Goal: Task Accomplishment & Management: Manage account settings

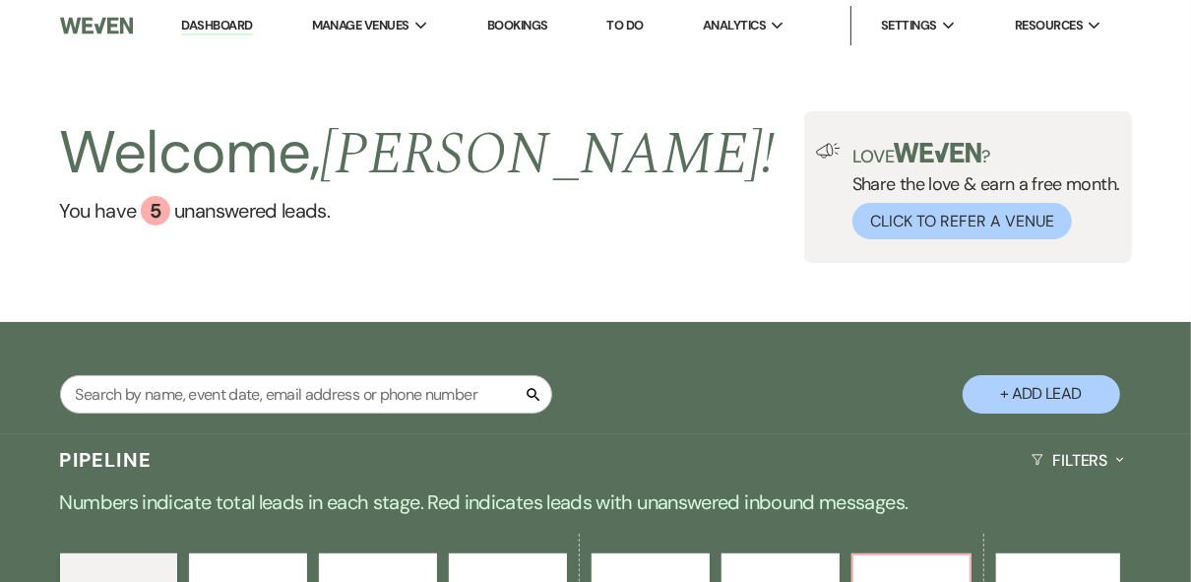
click at [789, 299] on div "Welcome, [PERSON_NAME] ! You have 5 unanswered lead s . Love ? Share the love &…" at bounding box center [595, 186] width 1191 height 271
click at [756, 318] on div "Welcome, [PERSON_NAME] ! You have 5 unanswered lead s . Love ? Share the love &…" at bounding box center [595, 186] width 1191 height 271
click at [426, 256] on div "Welcome, [PERSON_NAME] ! You have 5 unanswered lead s ." at bounding box center [418, 187] width 716 height 152
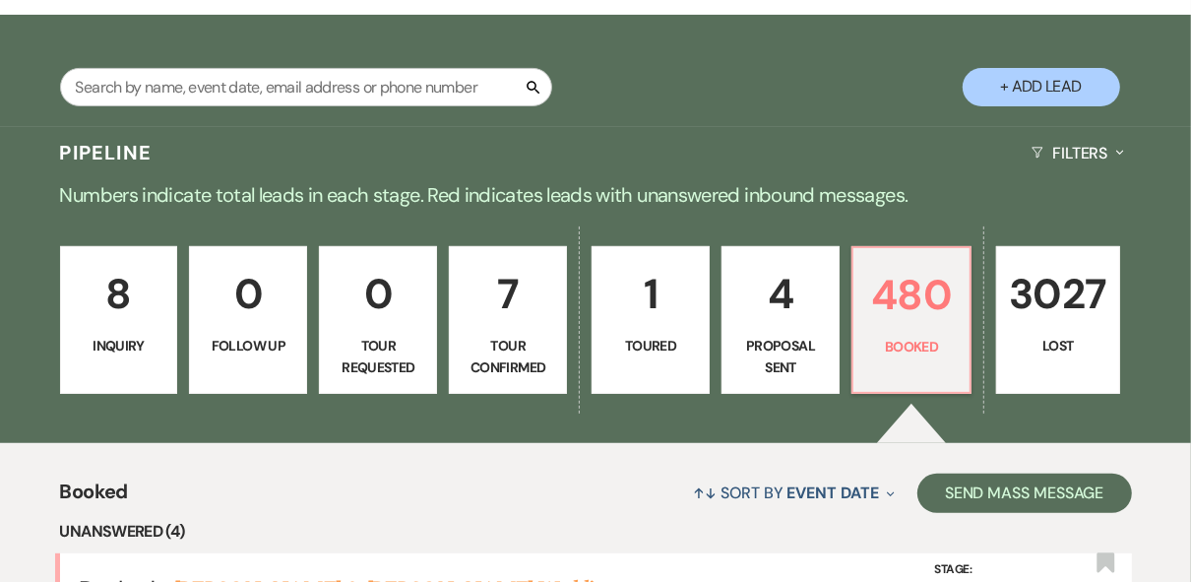
scroll to position [193, 0]
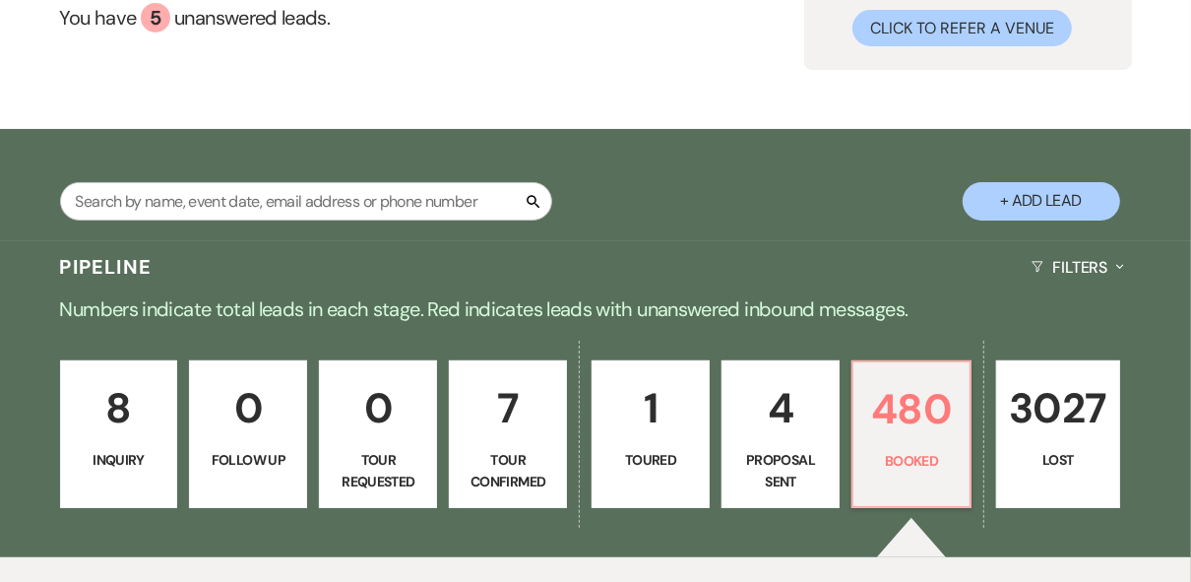
click at [787, 439] on p "4" at bounding box center [781, 408] width 93 height 66
select select "6"
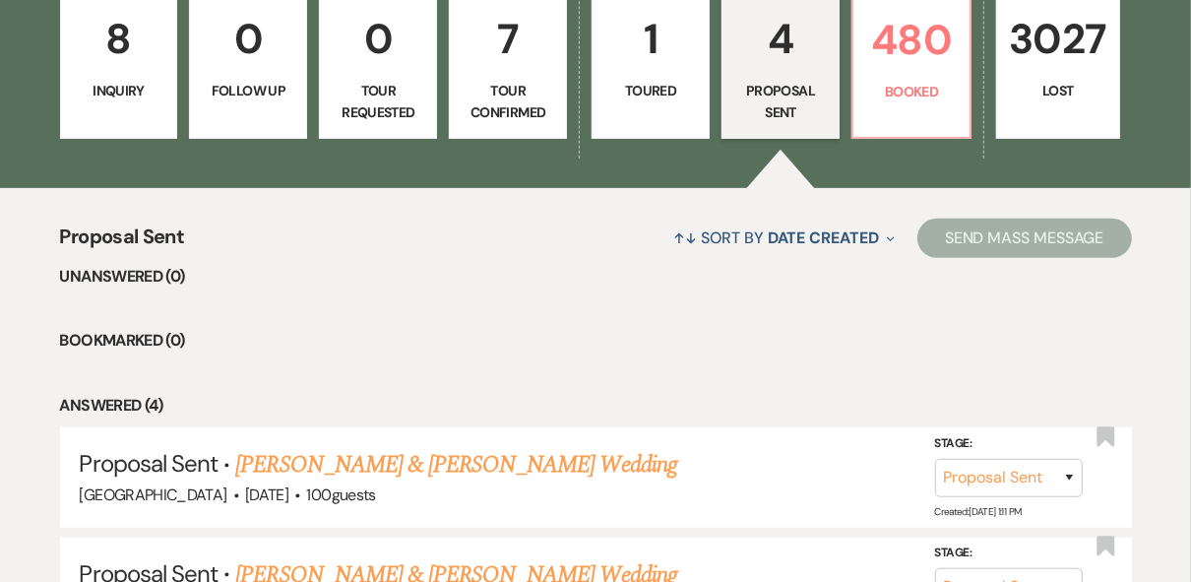
scroll to position [473, 0]
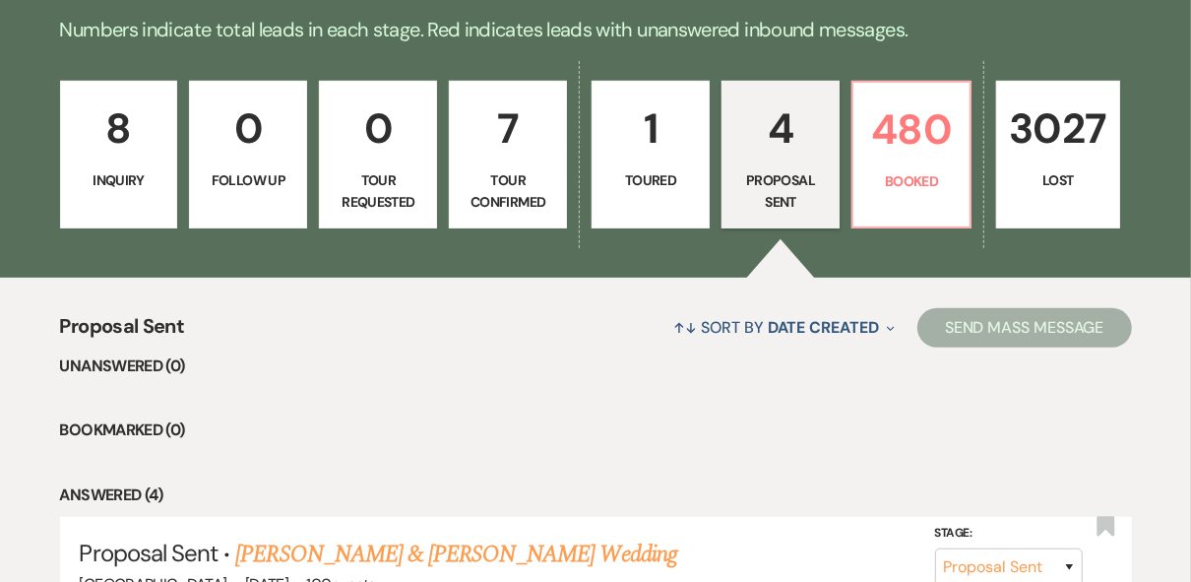
click at [791, 136] on p "4" at bounding box center [781, 129] width 93 height 66
click at [808, 161] on link "4 Proposal Sent" at bounding box center [781, 155] width 118 height 148
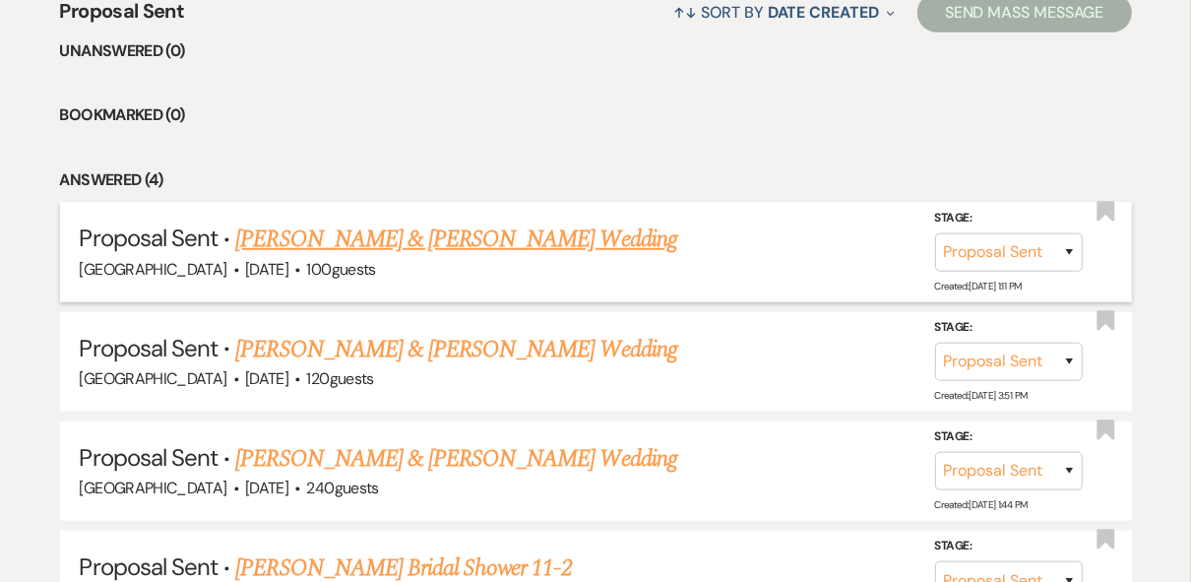
scroll to position [991, 0]
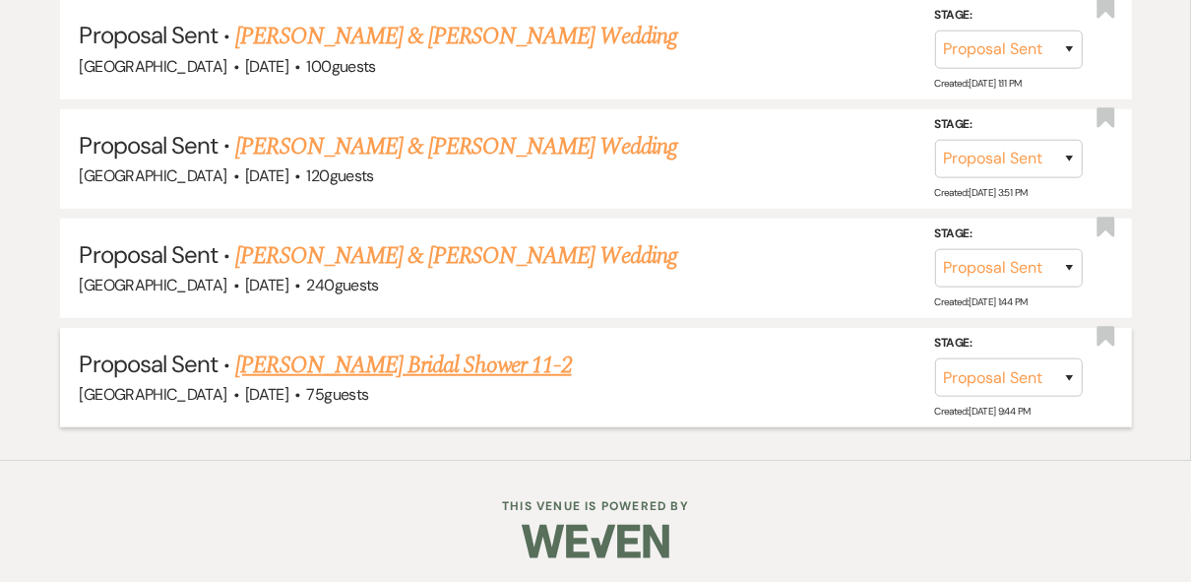
click at [397, 354] on link "[PERSON_NAME] Bridal Shower 11-2" at bounding box center [403, 365] width 336 height 35
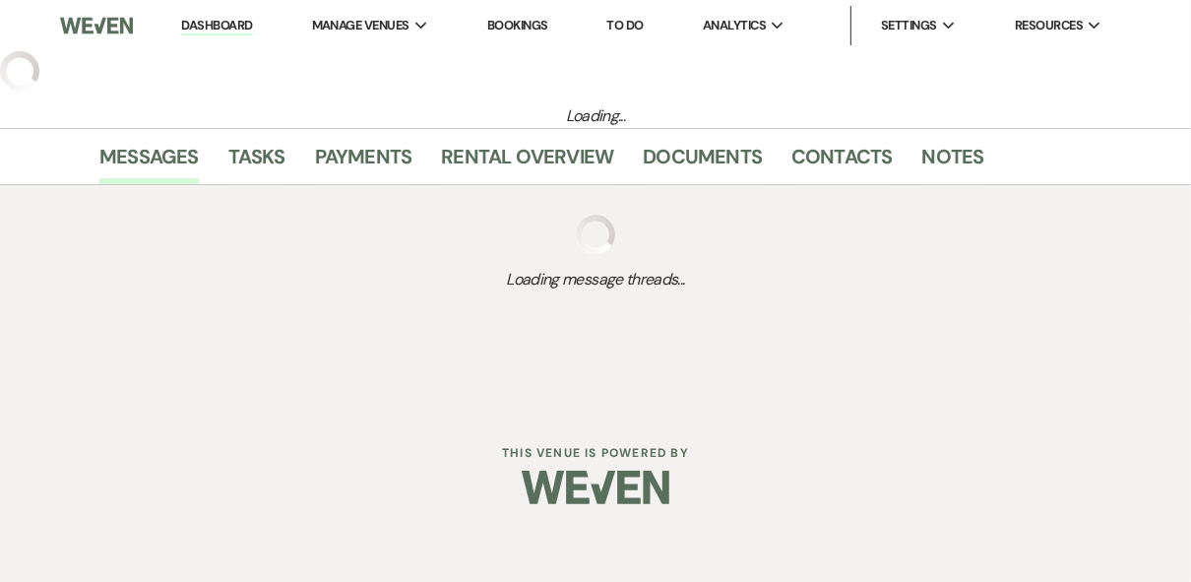
select select "6"
select select "5"
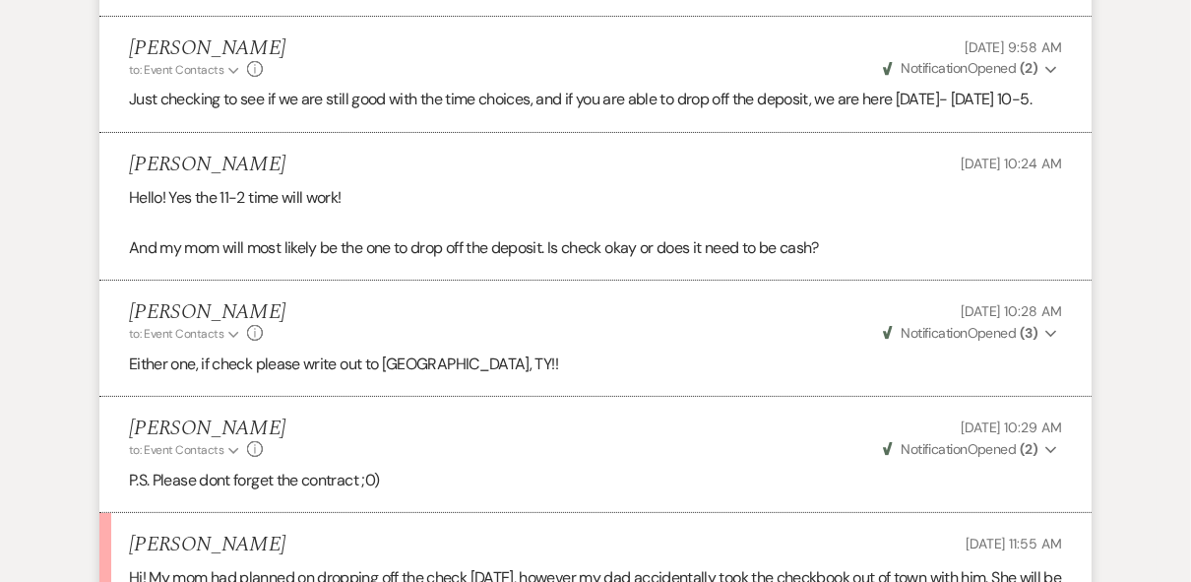
scroll to position [5298, 0]
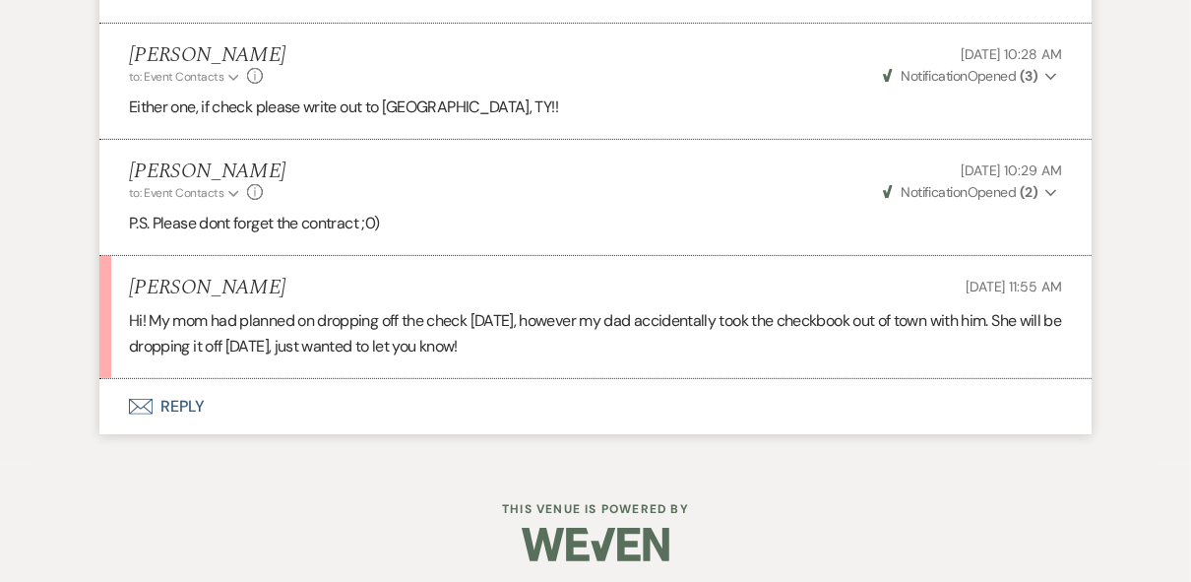
click at [185, 394] on button "Envelope Reply" at bounding box center [595, 406] width 992 height 55
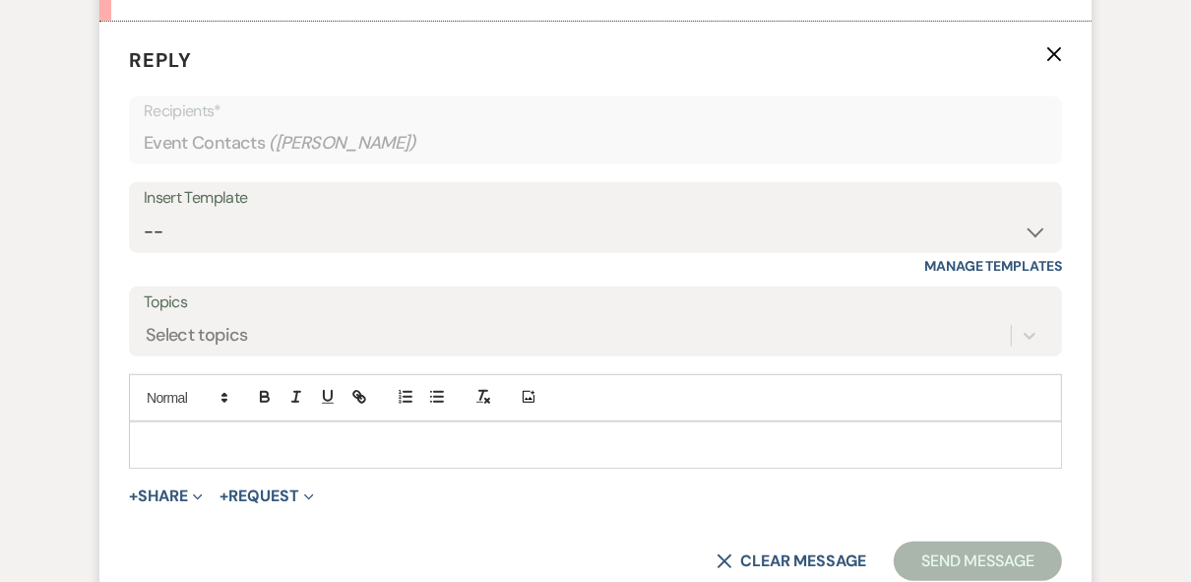
scroll to position [5669, 0]
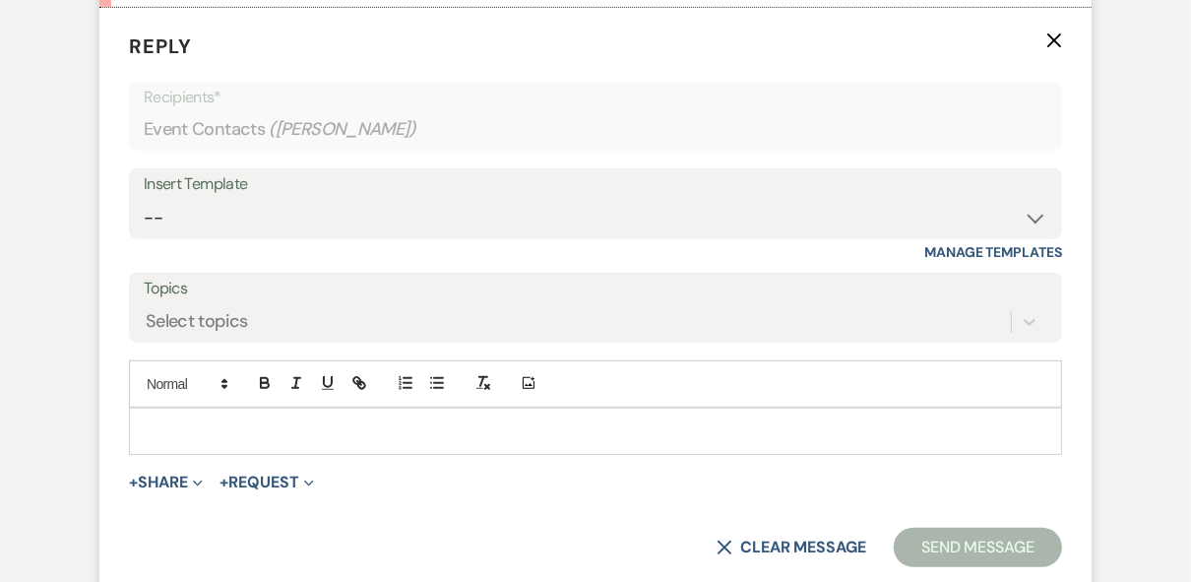
click at [249, 420] on p at bounding box center [596, 431] width 902 height 22
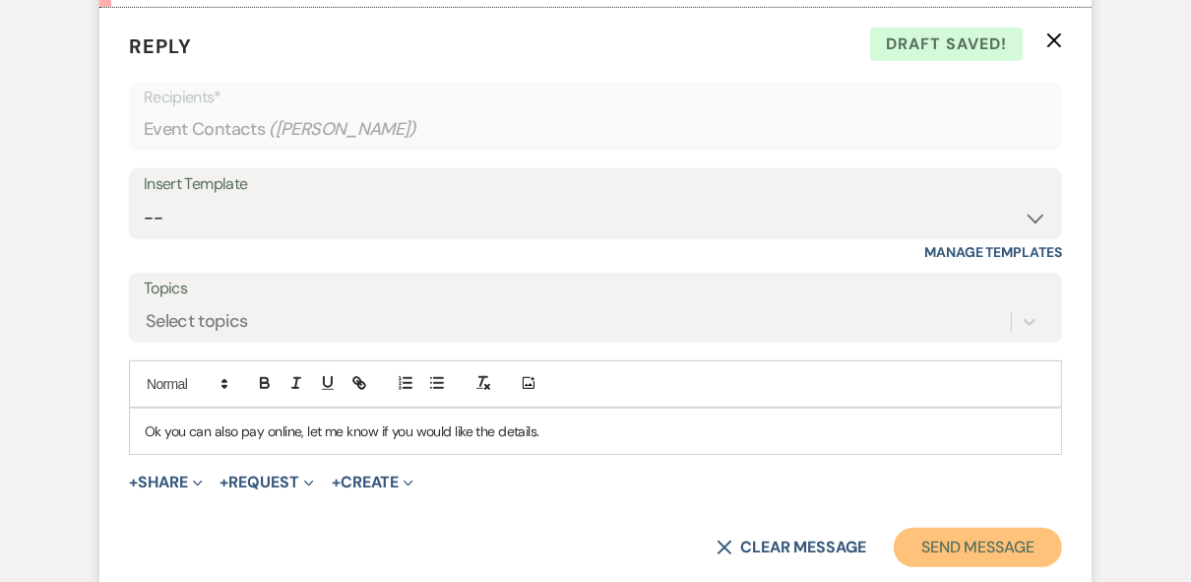
click at [950, 544] on button "Send Message" at bounding box center [978, 547] width 168 height 39
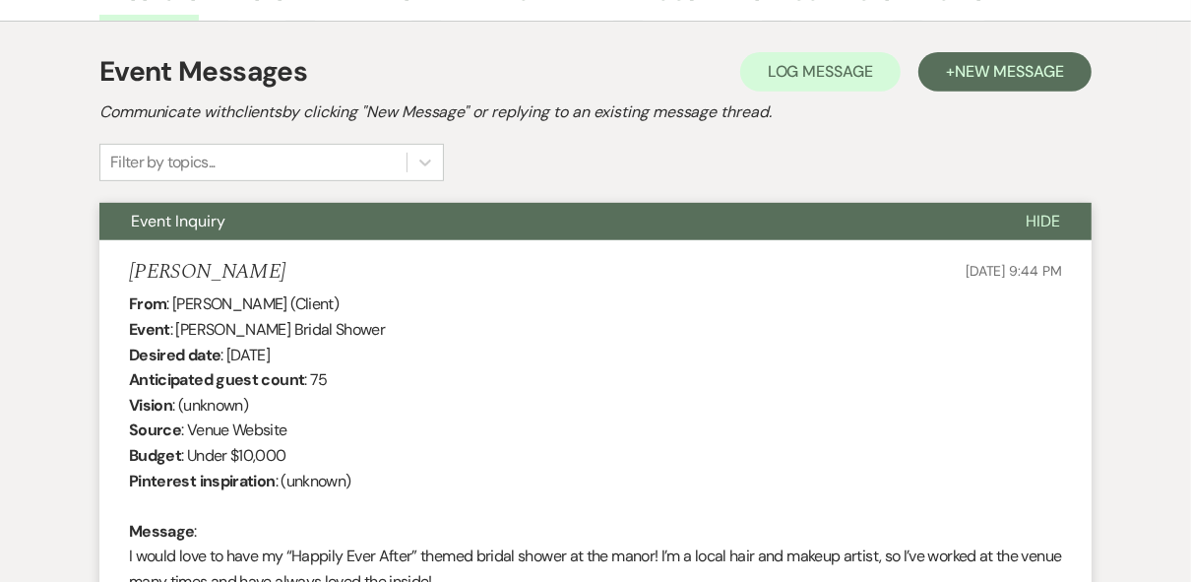
scroll to position [0, 0]
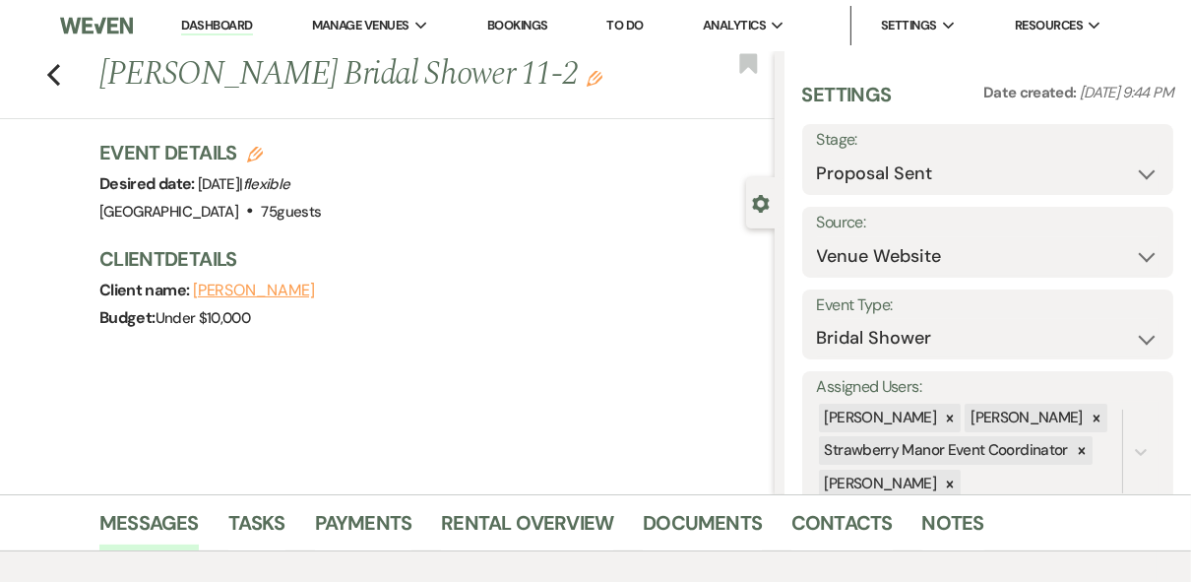
click at [221, 25] on link "Dashboard" at bounding box center [216, 26] width 71 height 19
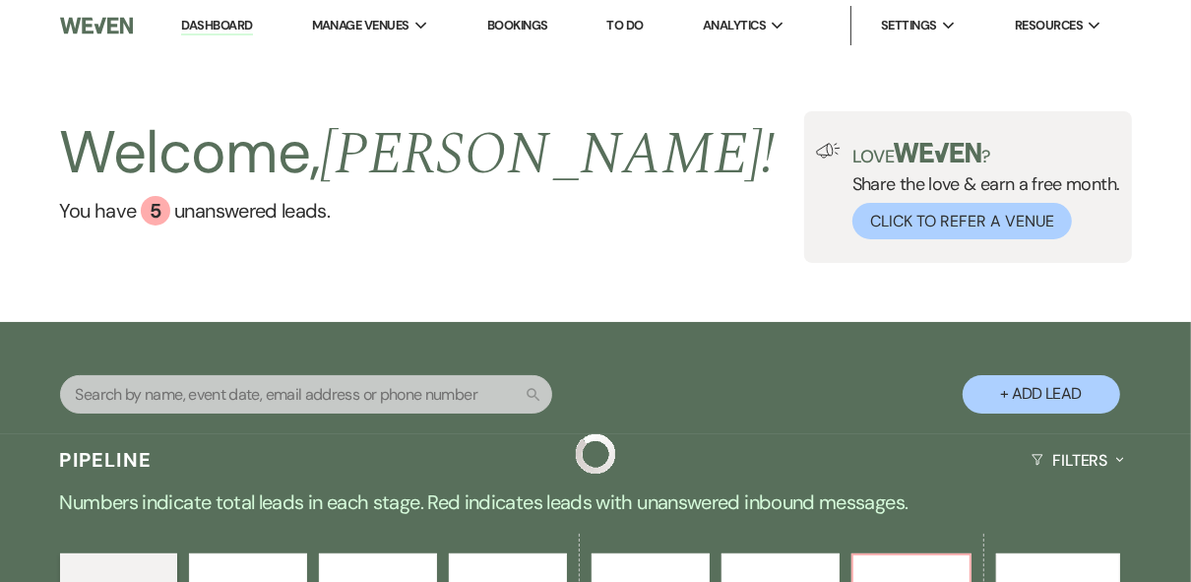
click at [668, 212] on div "Welcome, [PERSON_NAME] ! You have 5 unanswered lead s . Love ? Share the love &…" at bounding box center [595, 187] width 1191 height 152
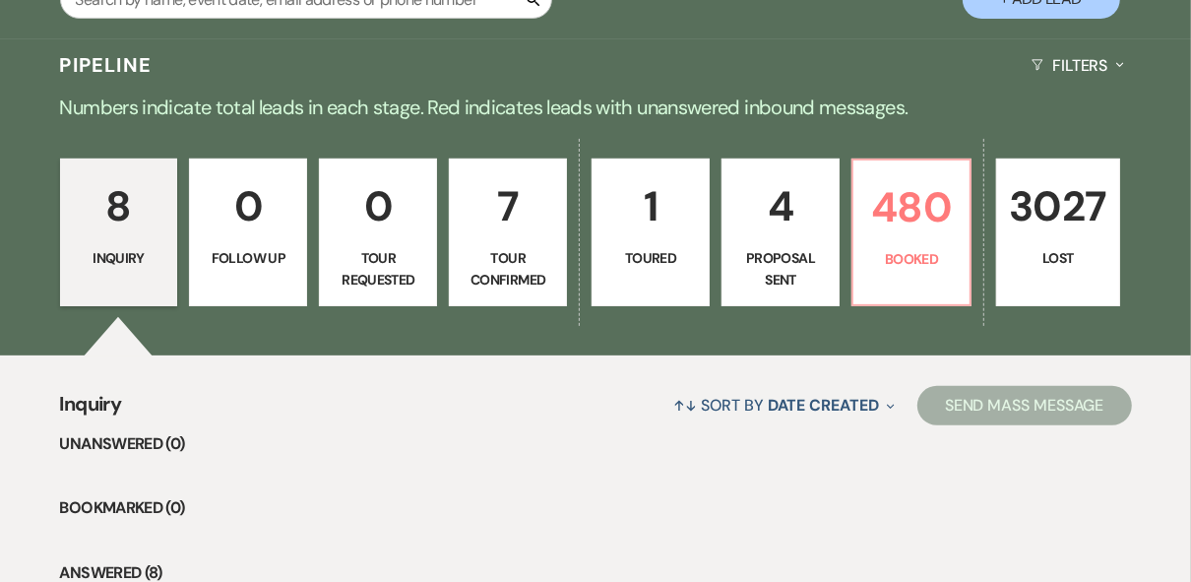
scroll to position [394, 0]
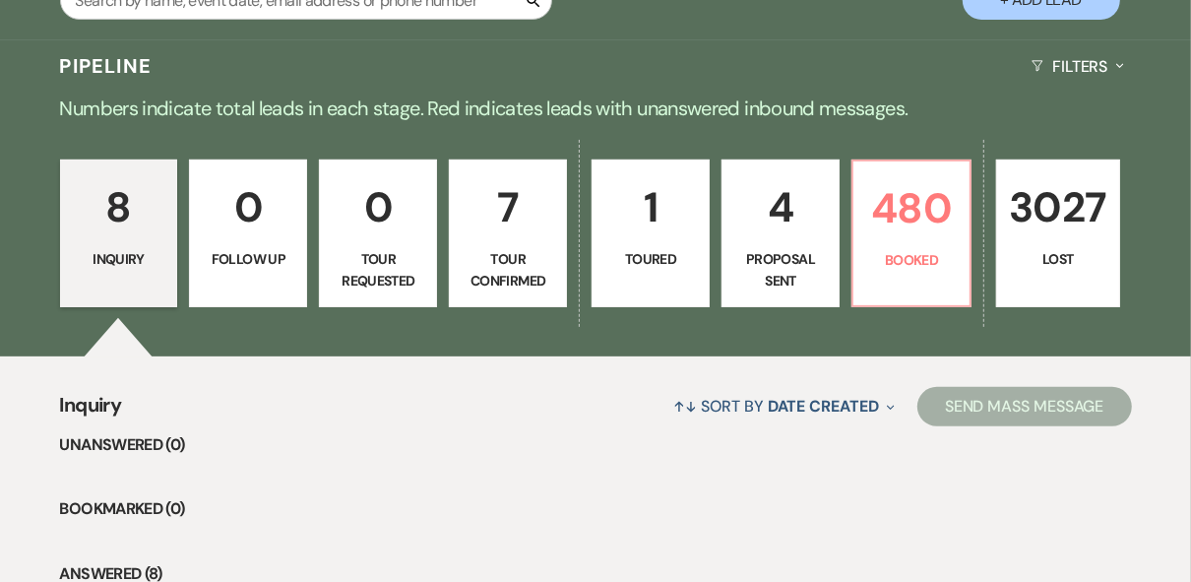
click at [765, 221] on p "4" at bounding box center [781, 207] width 93 height 66
select select "6"
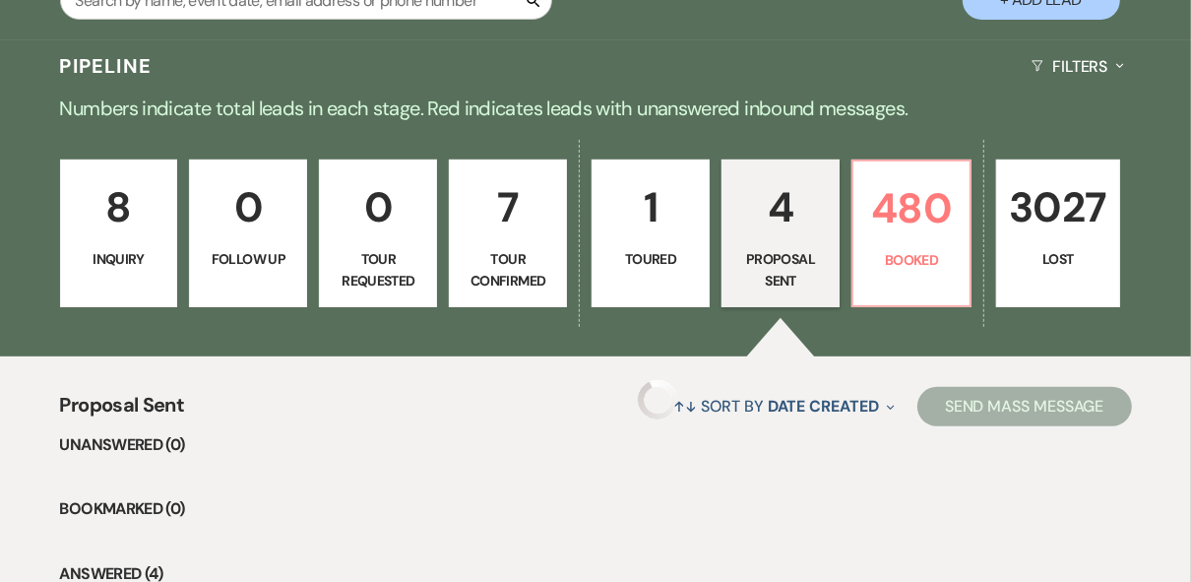
select select "6"
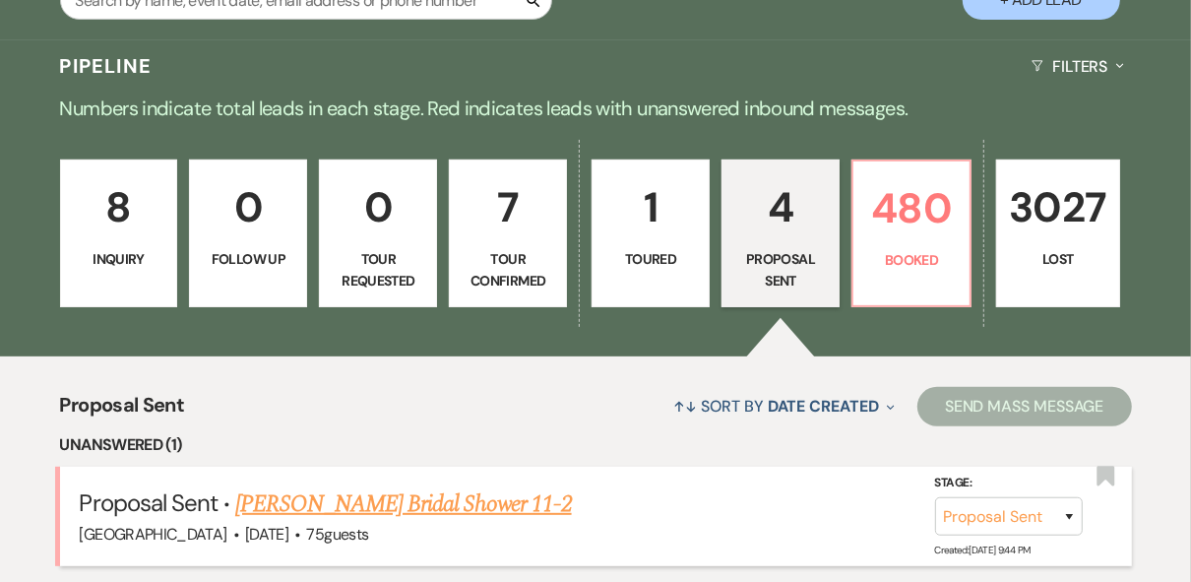
click at [401, 506] on link "[PERSON_NAME] Bridal Shower 11-2" at bounding box center [403, 503] width 336 height 35
select select "6"
select select "5"
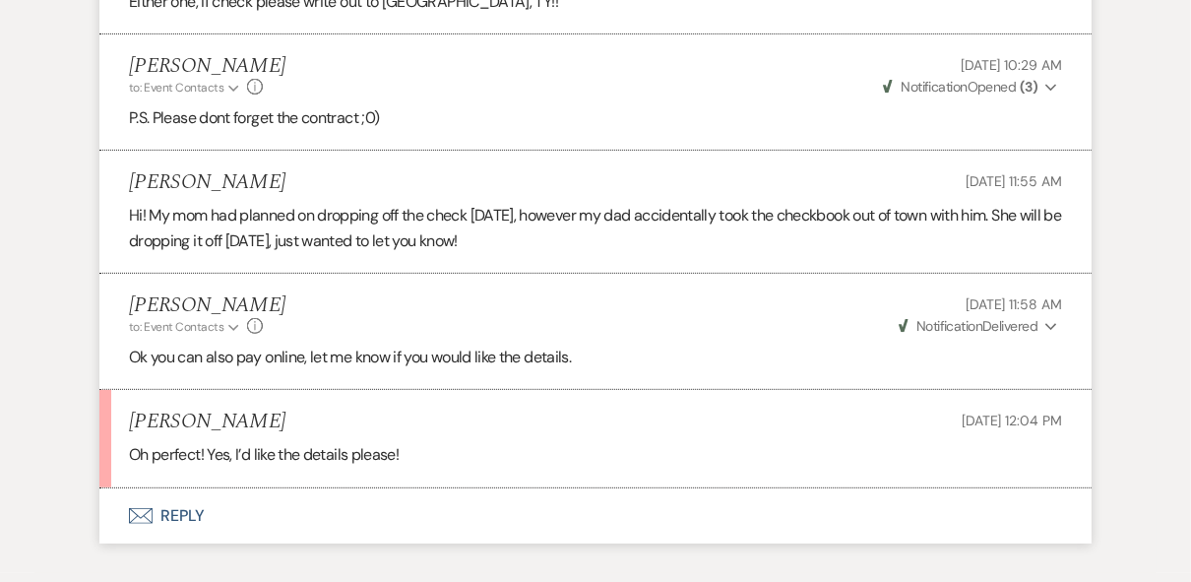
scroll to position [5512, 0]
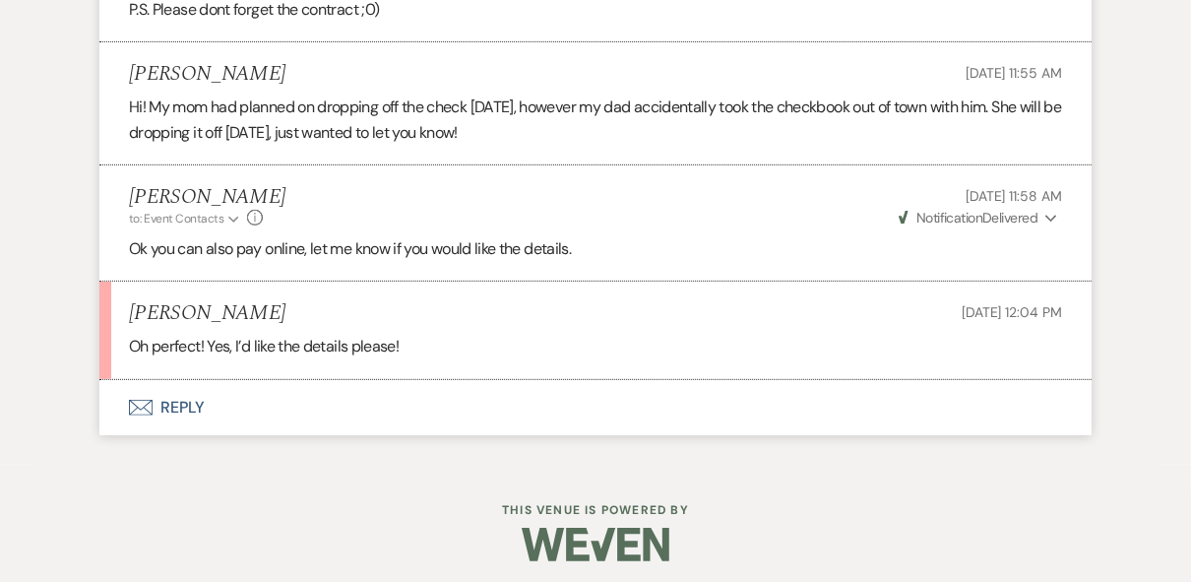
click at [165, 398] on button "Envelope Reply" at bounding box center [595, 407] width 992 height 55
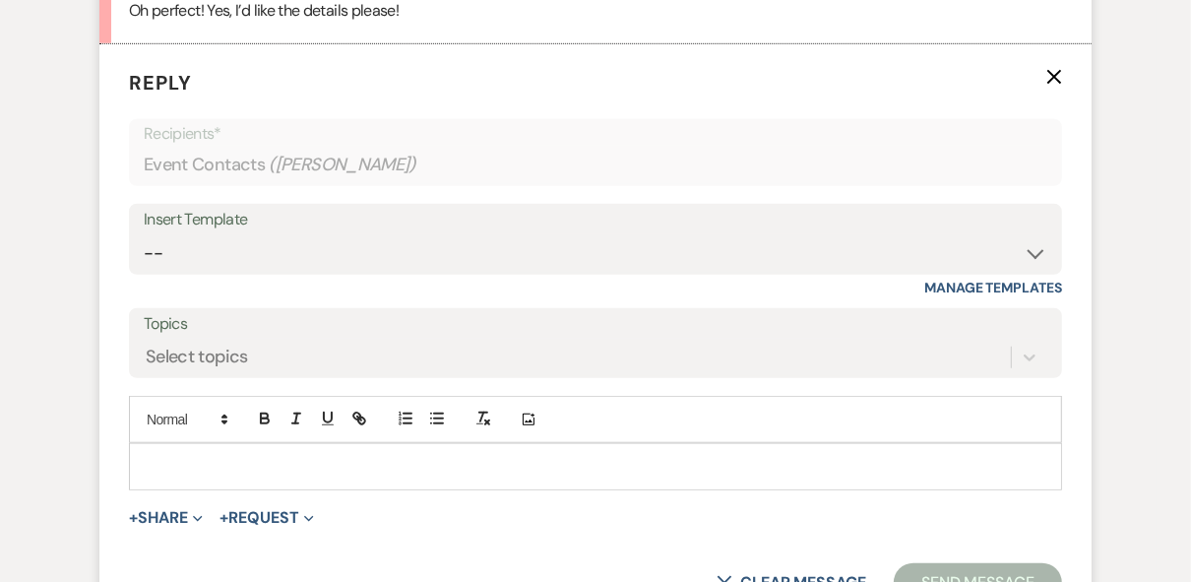
scroll to position [5883, 0]
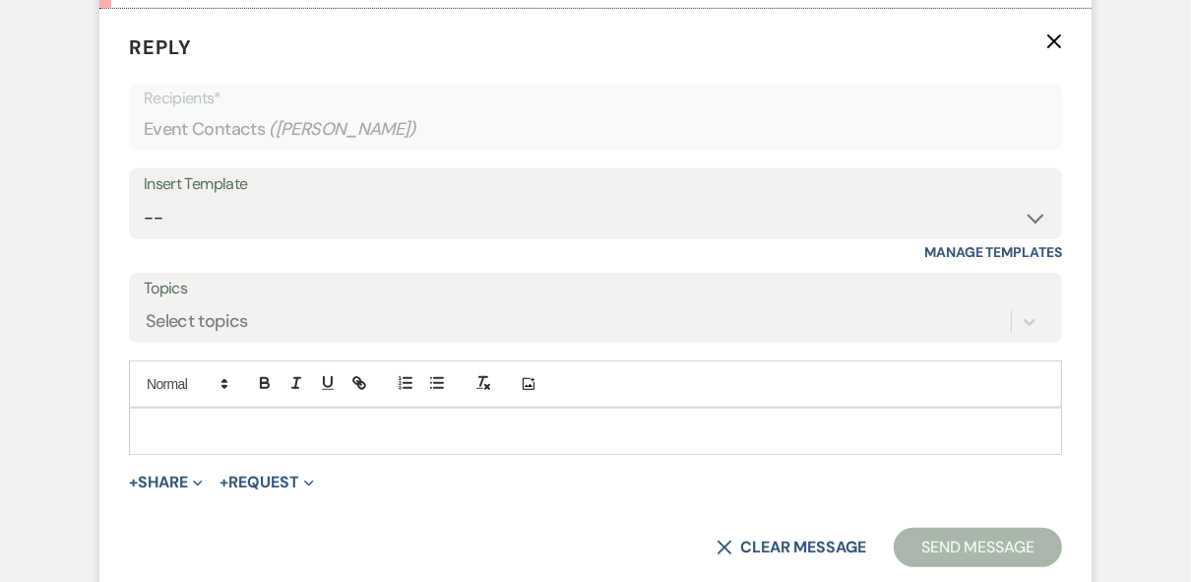
click at [198, 427] on p at bounding box center [596, 431] width 902 height 22
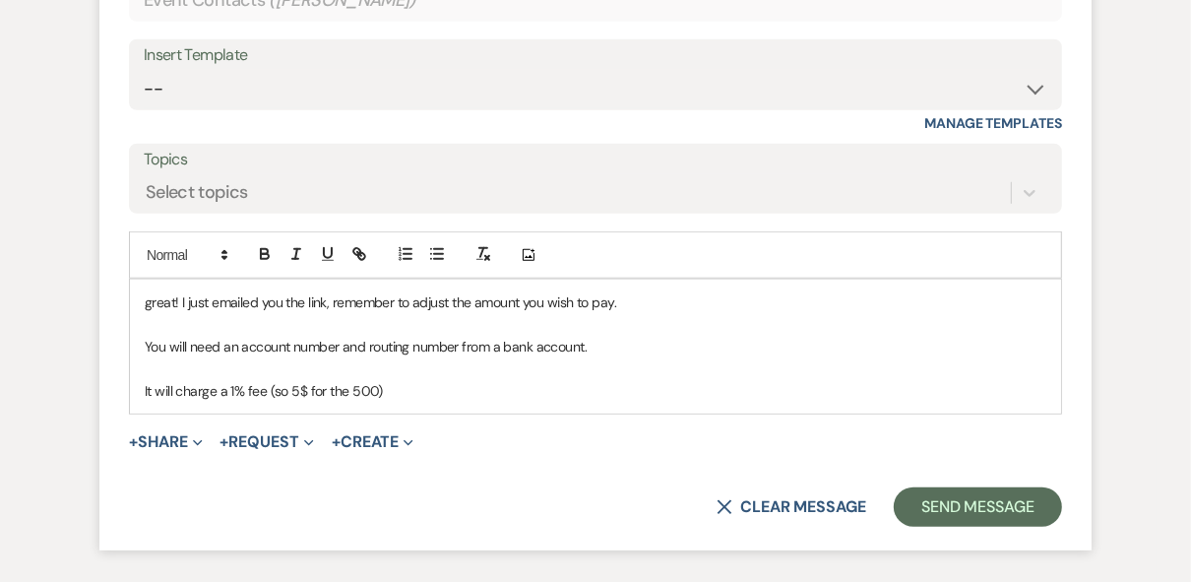
scroll to position [6041, 0]
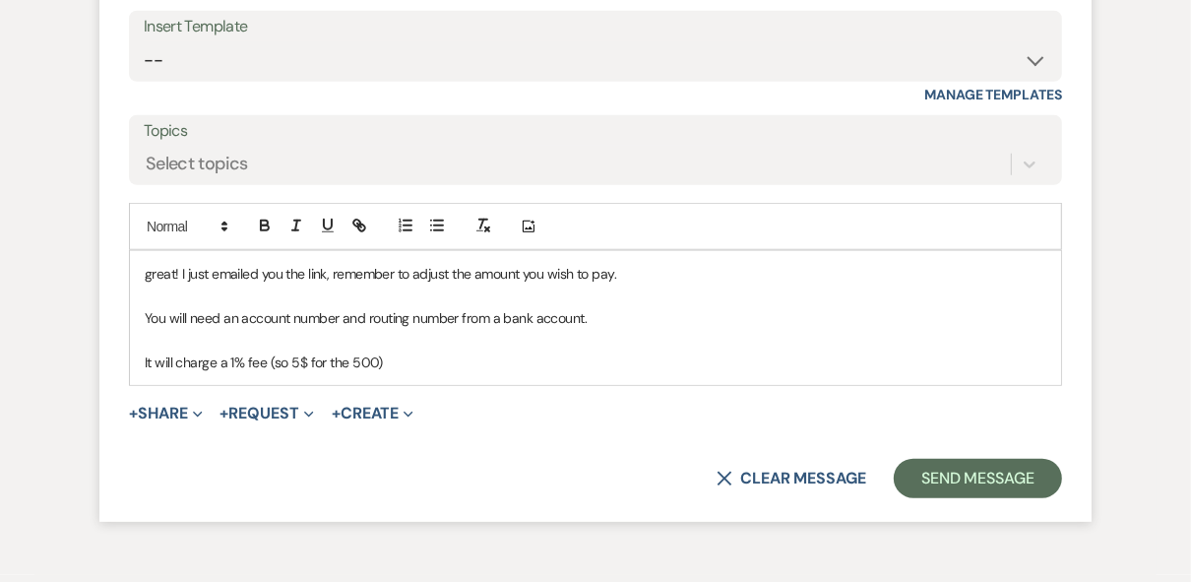
click at [149, 263] on p "great! I just emailed you the link, remember to adjust the amount you wish to p…" at bounding box center [596, 274] width 902 height 22
click at [498, 307] on p "You will need an account number and routing number from a bank account." at bounding box center [596, 318] width 902 height 22
click at [426, 352] on p "It will charge a 1% fee (so 5$ for the 500)" at bounding box center [596, 363] width 902 height 22
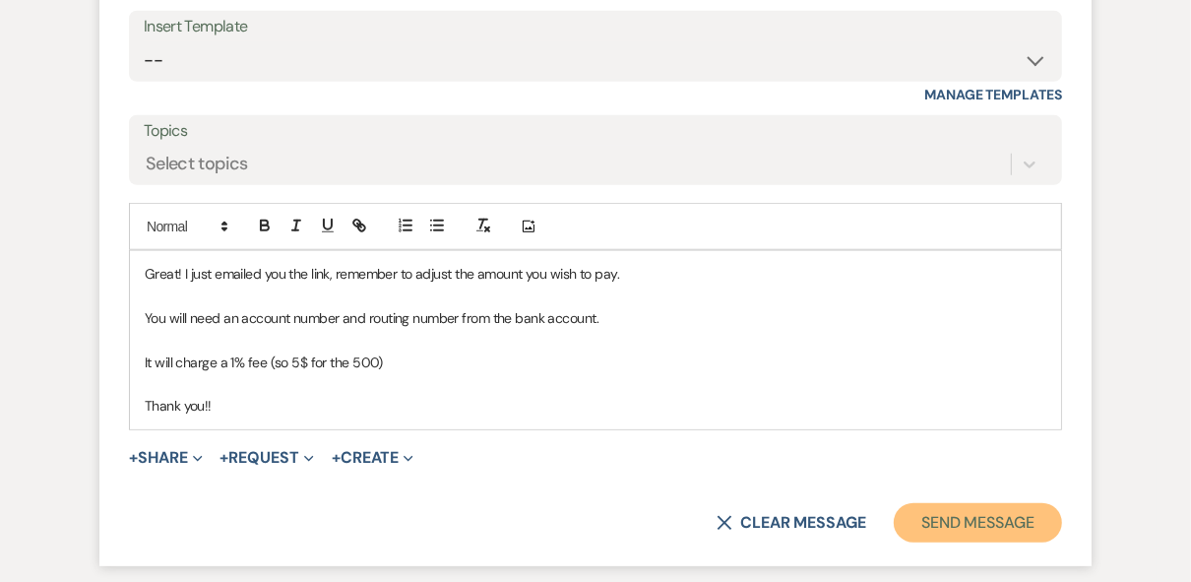
click at [1018, 510] on button "Send Message" at bounding box center [978, 522] width 168 height 39
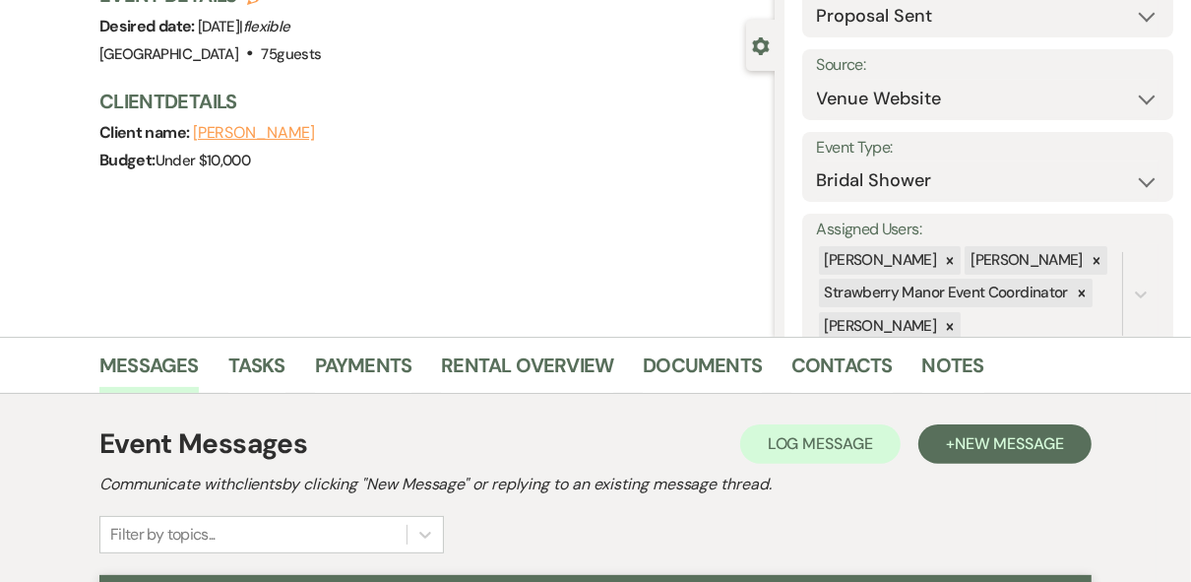
scroll to position [0, 0]
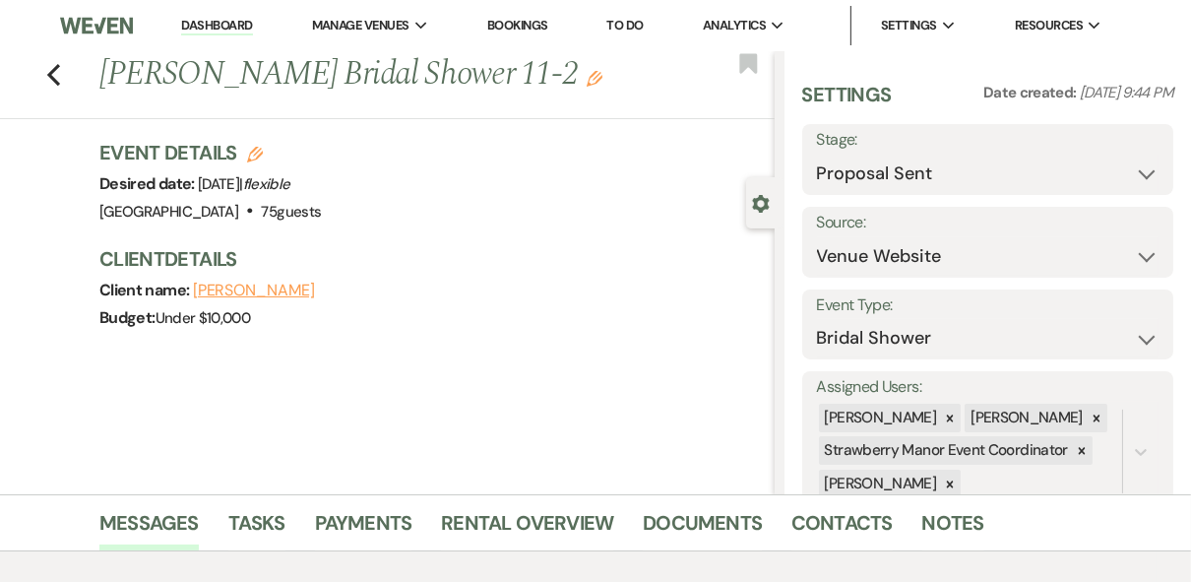
drag, startPoint x: 230, startPoint y: 29, endPoint x: 300, endPoint y: 44, distance: 71.7
click at [230, 29] on link "Dashboard" at bounding box center [216, 26] width 71 height 19
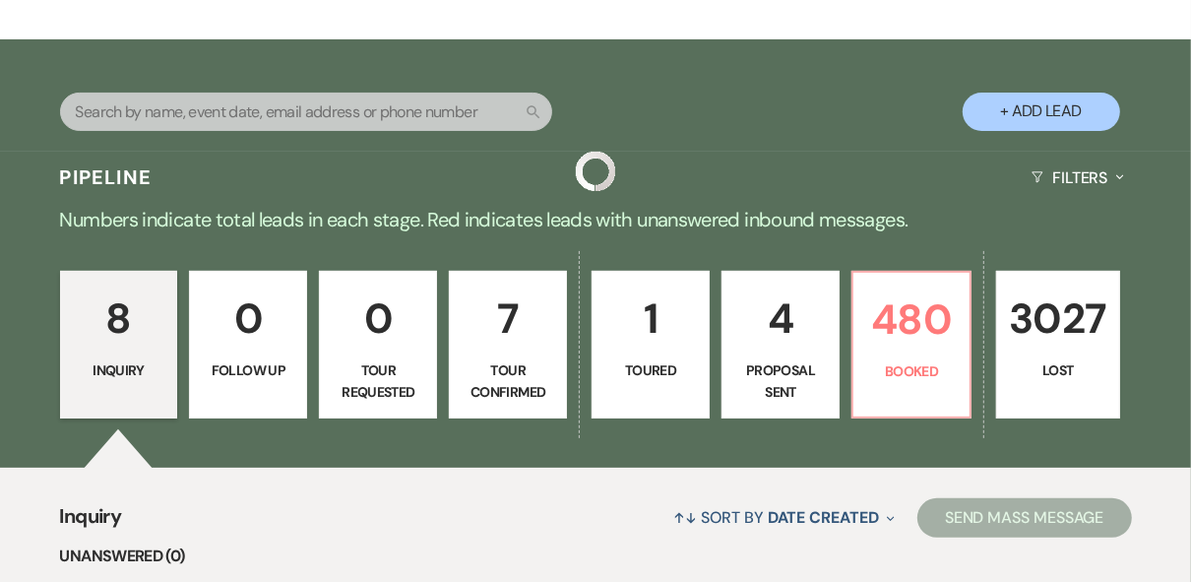
scroll to position [394, 0]
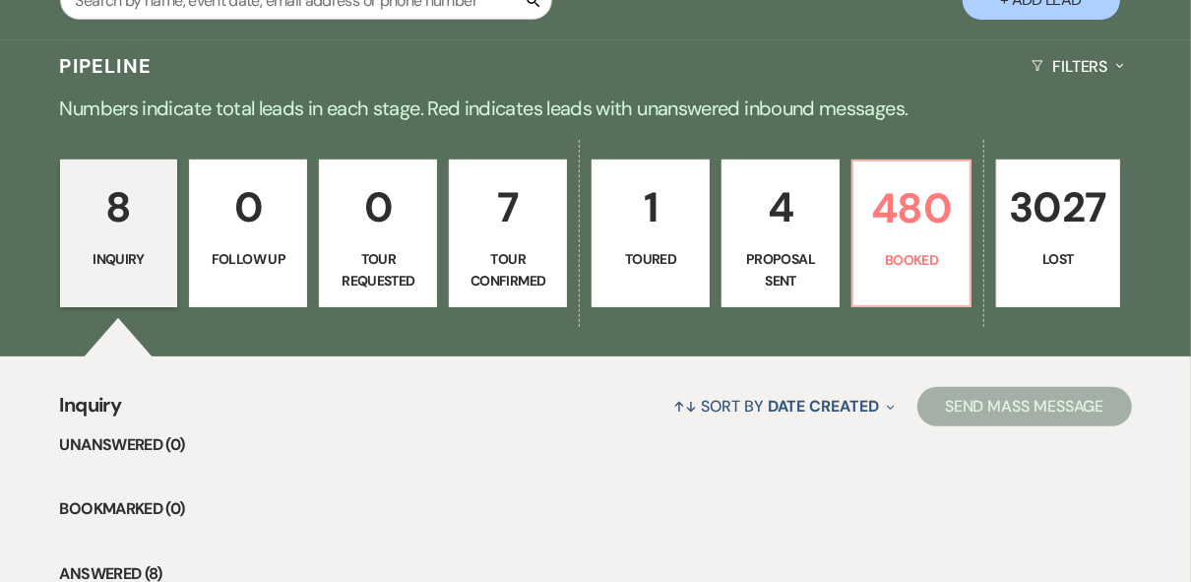
click at [665, 277] on link "1 Toured" at bounding box center [651, 234] width 118 height 148
select select "5"
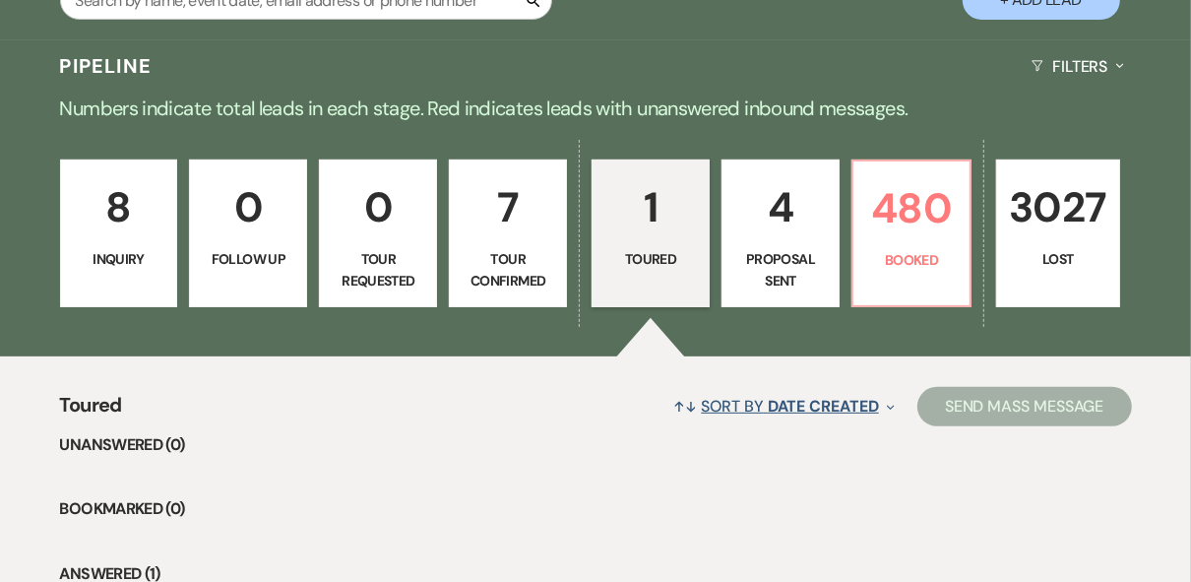
scroll to position [667, 0]
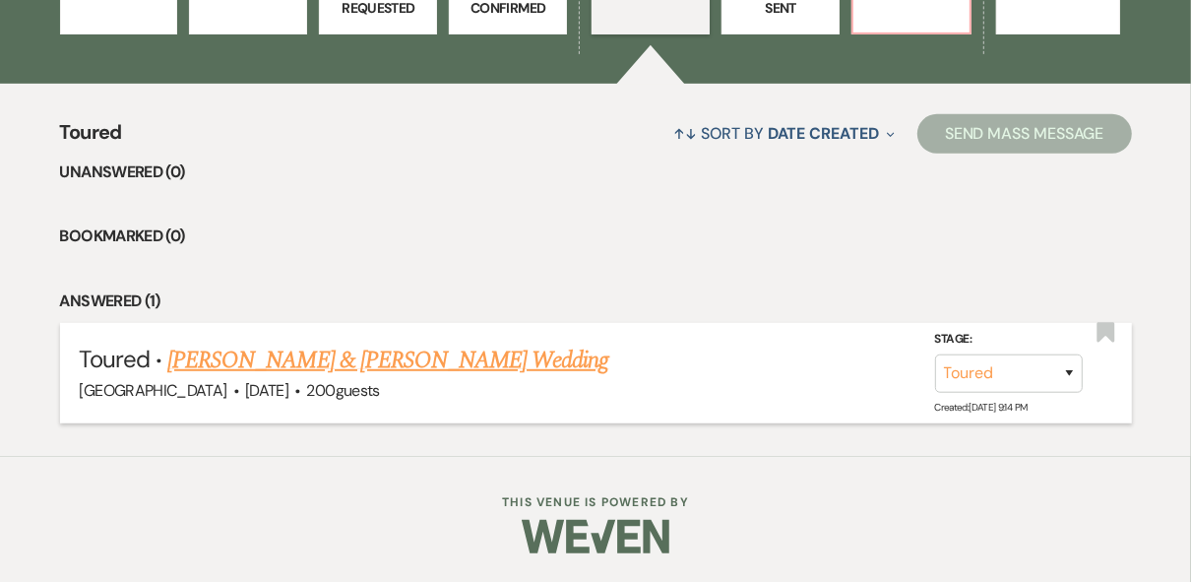
click at [478, 352] on link "[PERSON_NAME] & [PERSON_NAME] Wedding" at bounding box center [387, 360] width 441 height 35
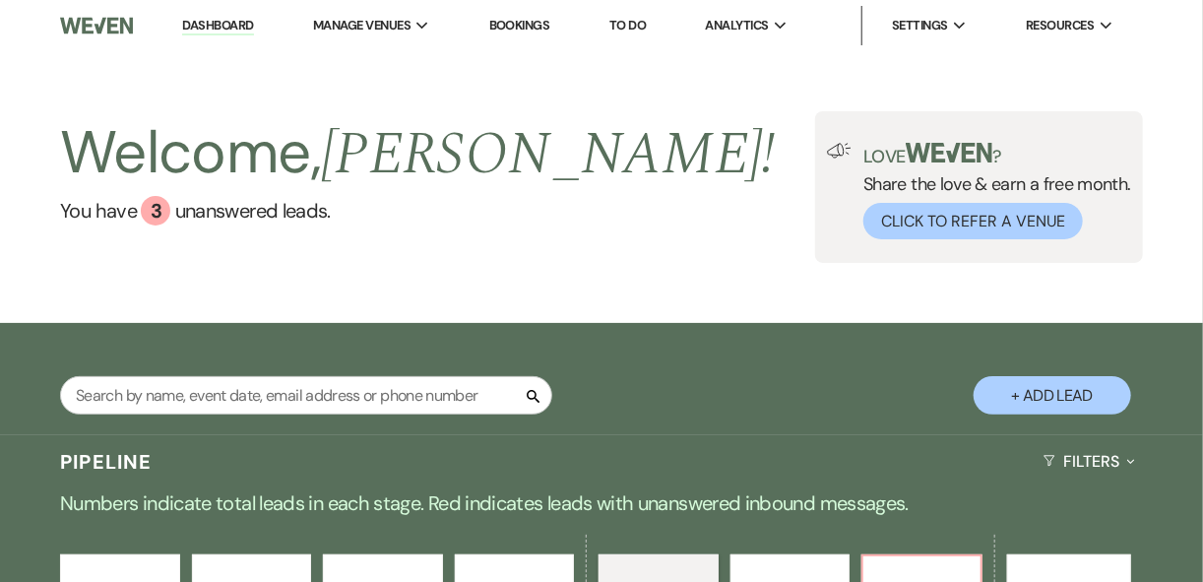
select select "5"
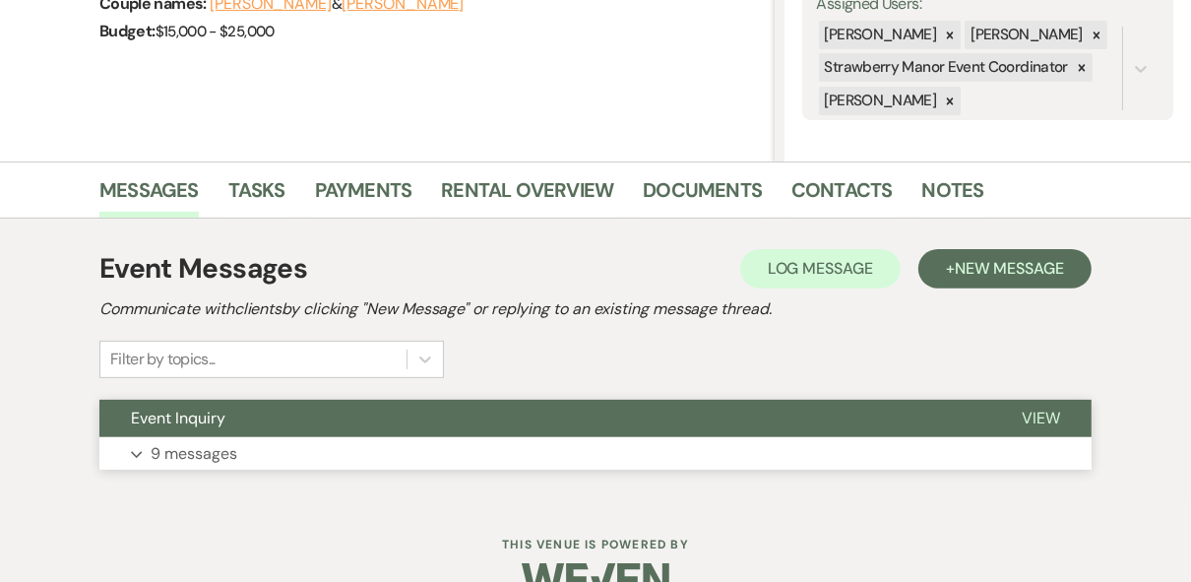
scroll to position [376, 0]
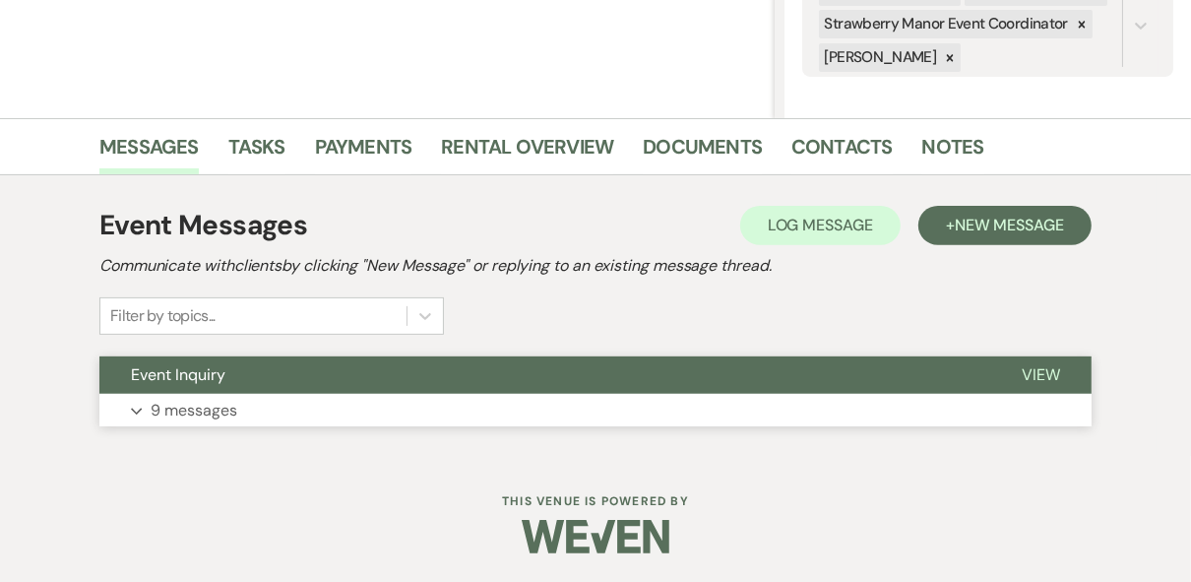
click at [1032, 377] on span "View" at bounding box center [1041, 374] width 38 height 21
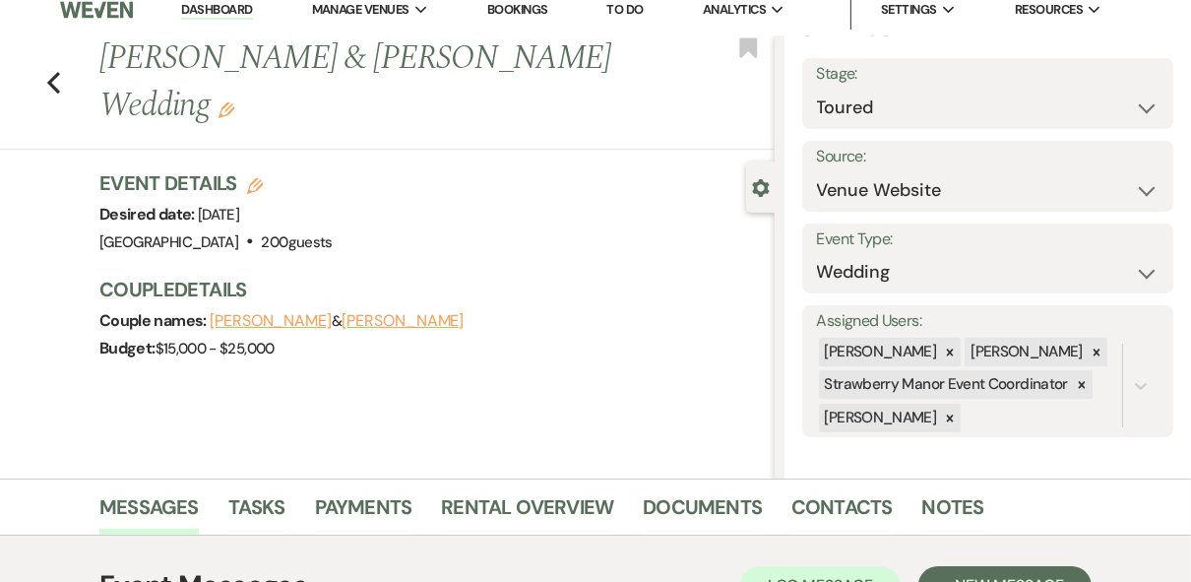
scroll to position [0, 0]
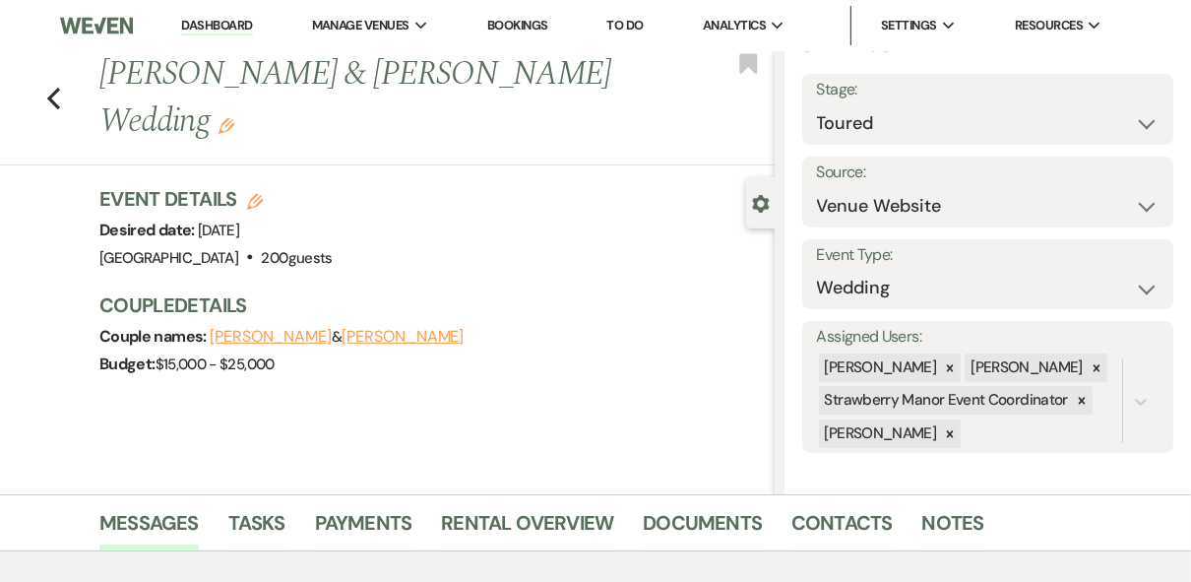
drag, startPoint x: 210, startPoint y: 27, endPoint x: 227, endPoint y: 29, distance: 17.8
click at [210, 27] on link "Dashboard" at bounding box center [216, 26] width 71 height 19
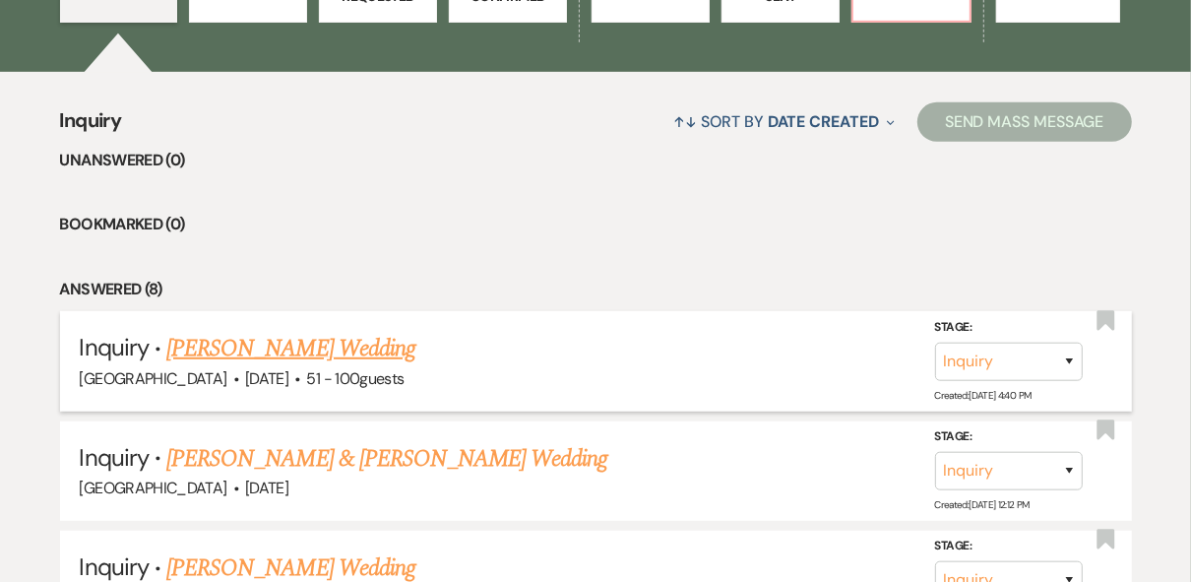
scroll to position [788, 0]
